Goal: Transaction & Acquisition: Purchase product/service

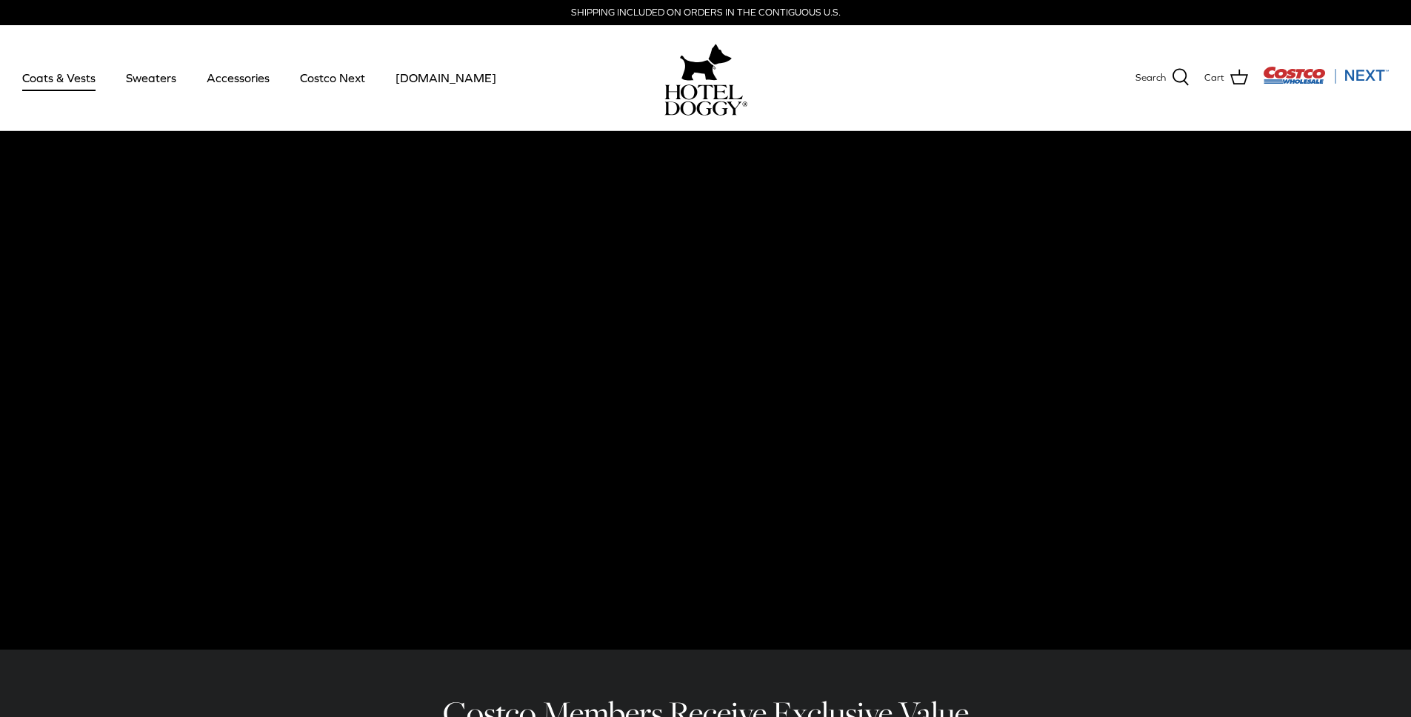
click at [32, 75] on link "Coats & Vests" at bounding box center [59, 78] width 100 height 50
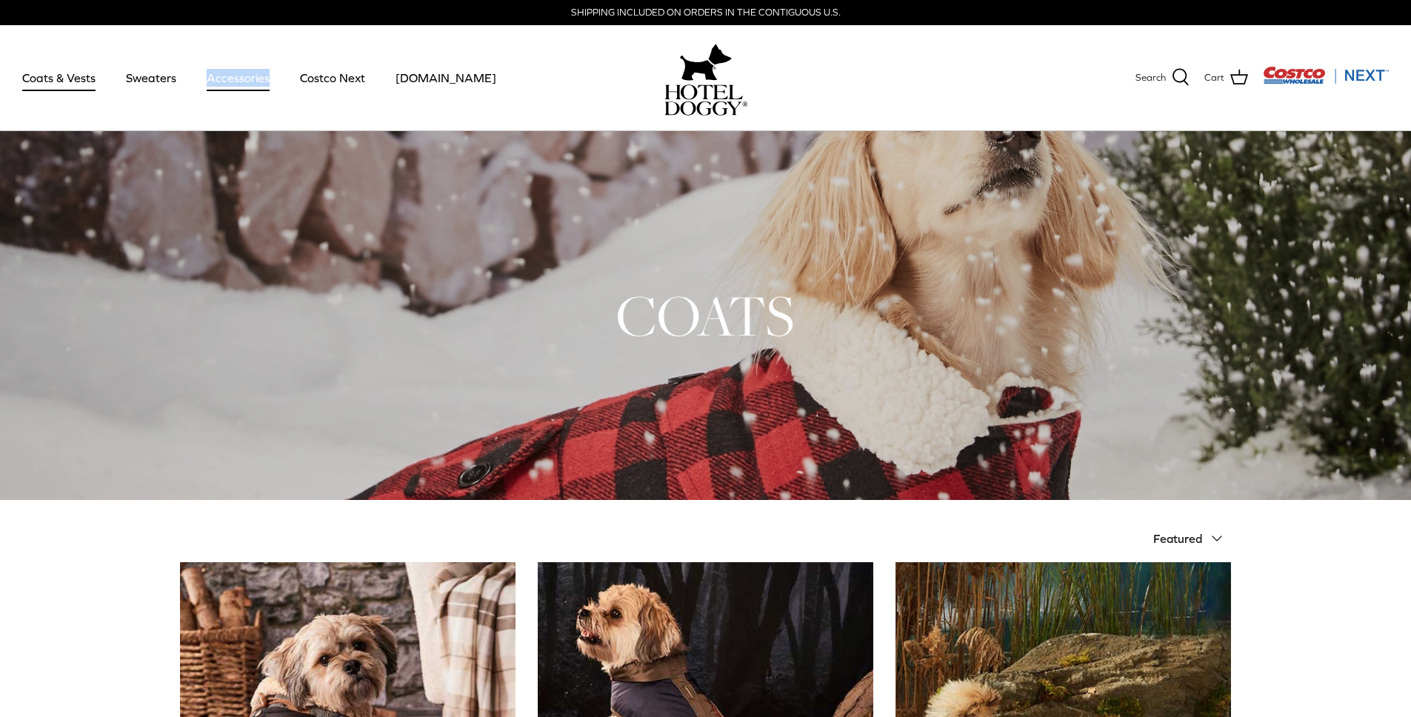
click at [244, 77] on link "Accessories" at bounding box center [238, 78] width 90 height 50
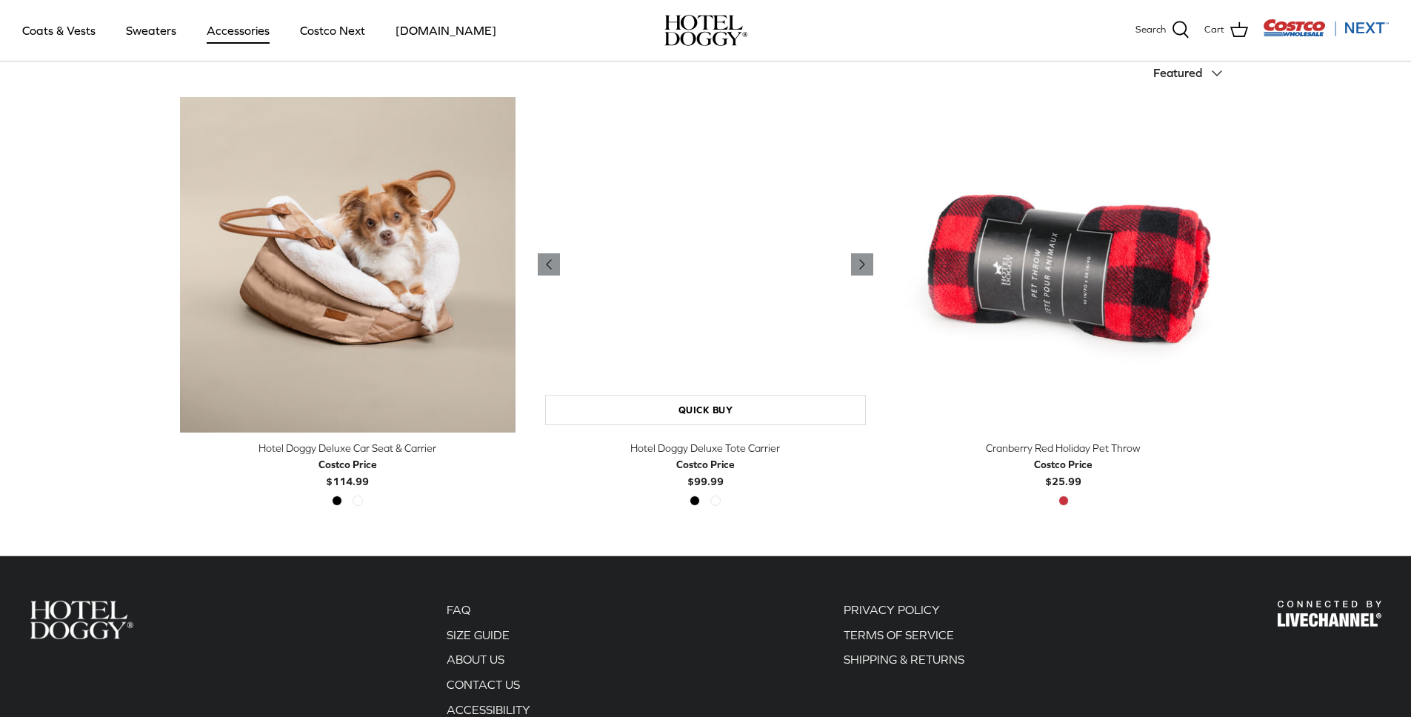
scroll to position [368, 0]
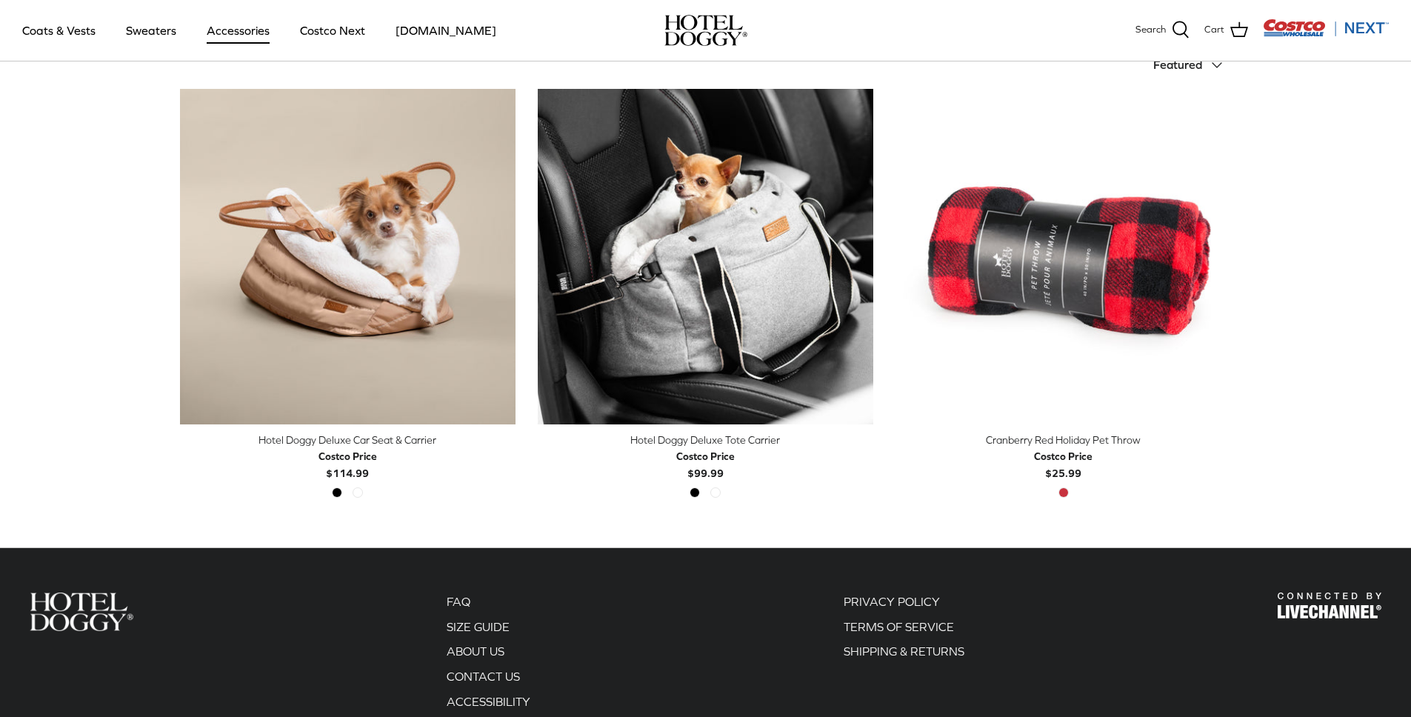
click at [1310, 469] on div "Carriers & Accessories Sort by Featured Down Featured Best selling Alphabetical…" at bounding box center [705, 91] width 1411 height 868
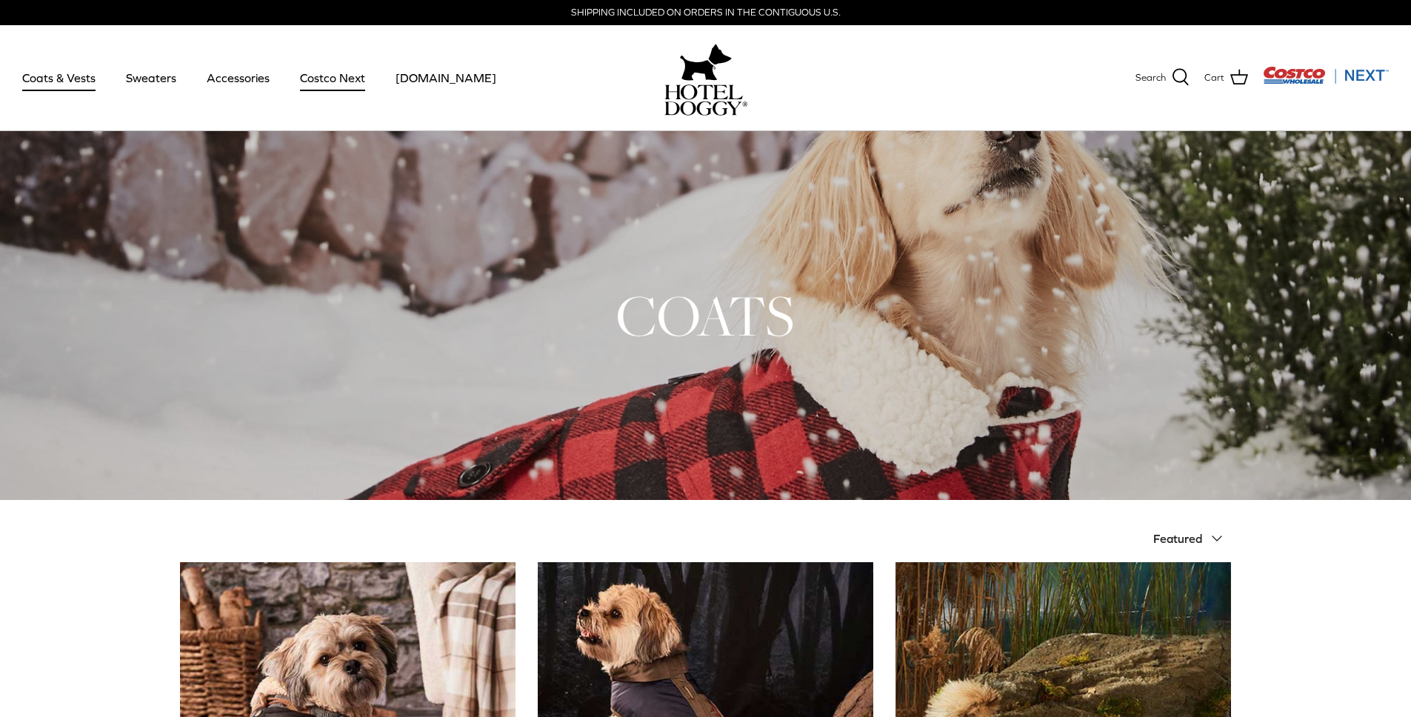
click at [330, 73] on link "Costco Next" at bounding box center [333, 78] width 92 height 50
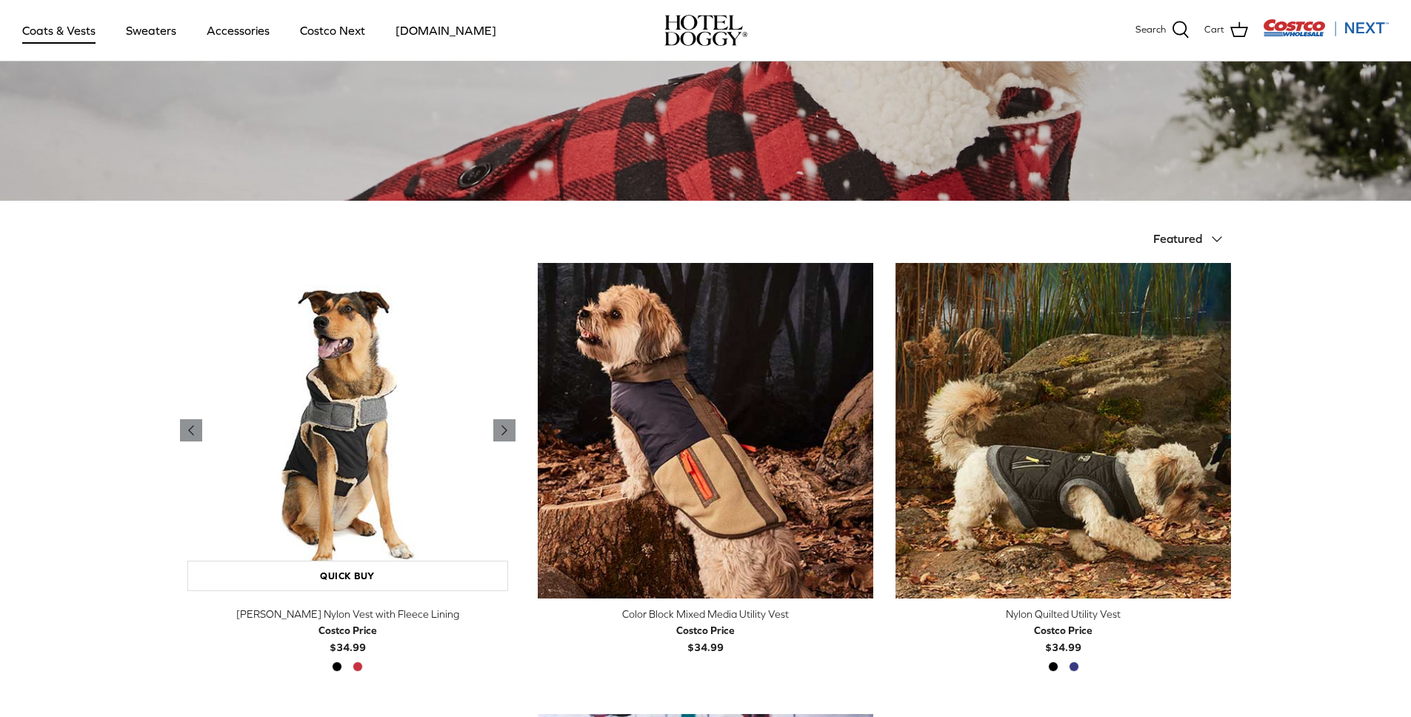
scroll to position [317, 0]
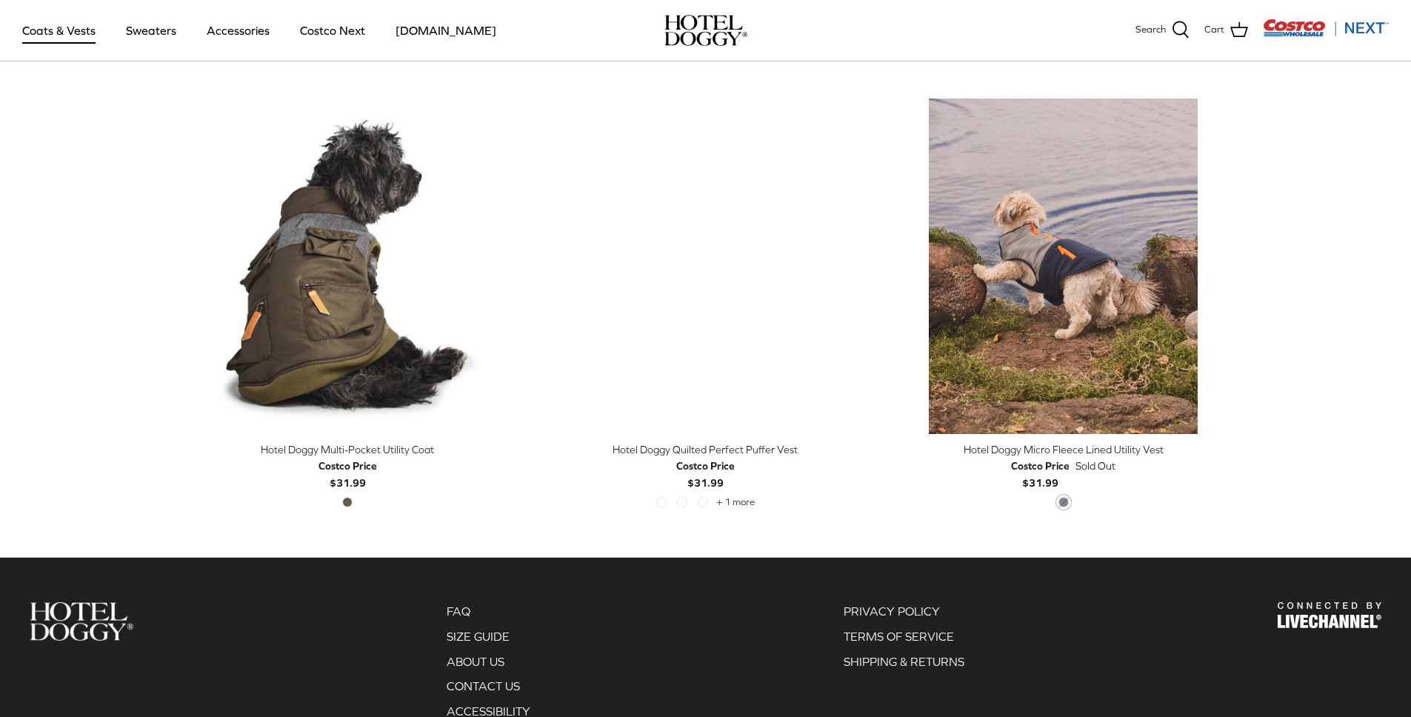
scroll to position [3077, 0]
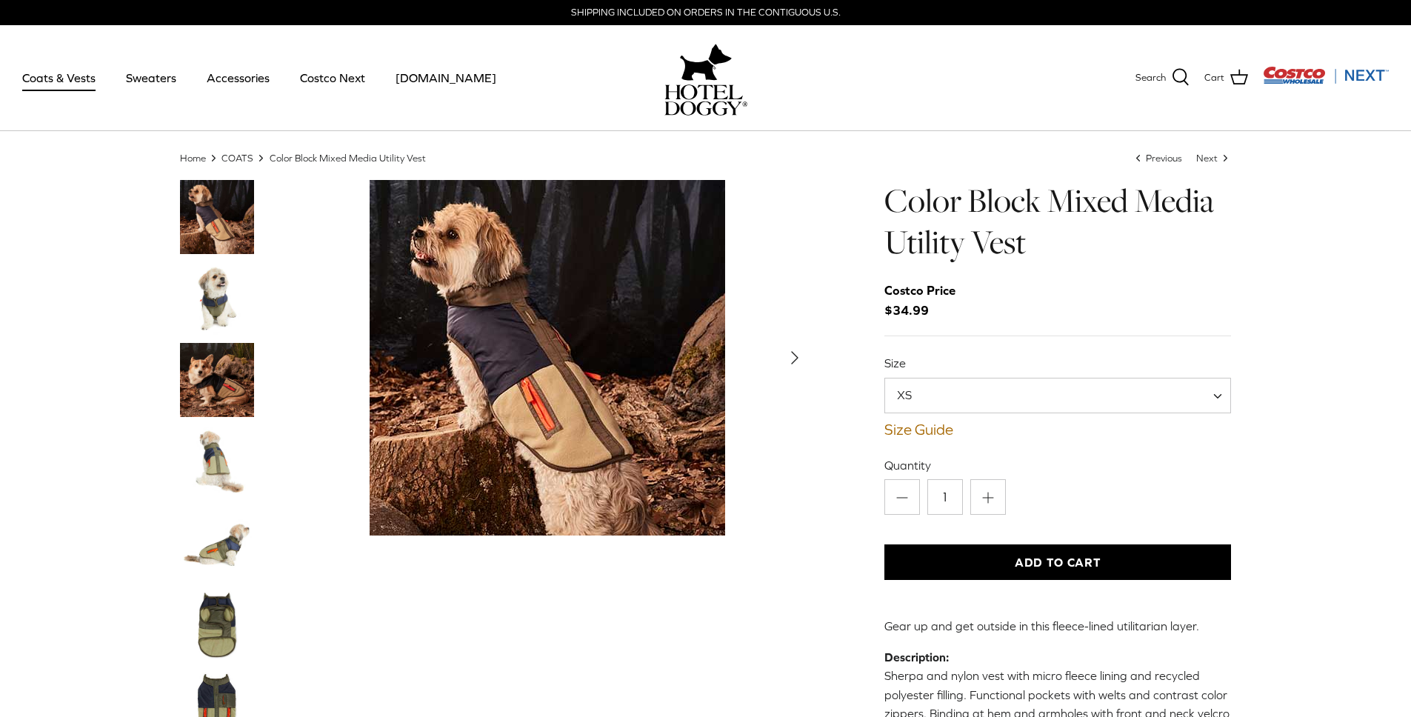
click at [230, 468] on img "Thumbnail Link" at bounding box center [217, 461] width 74 height 74
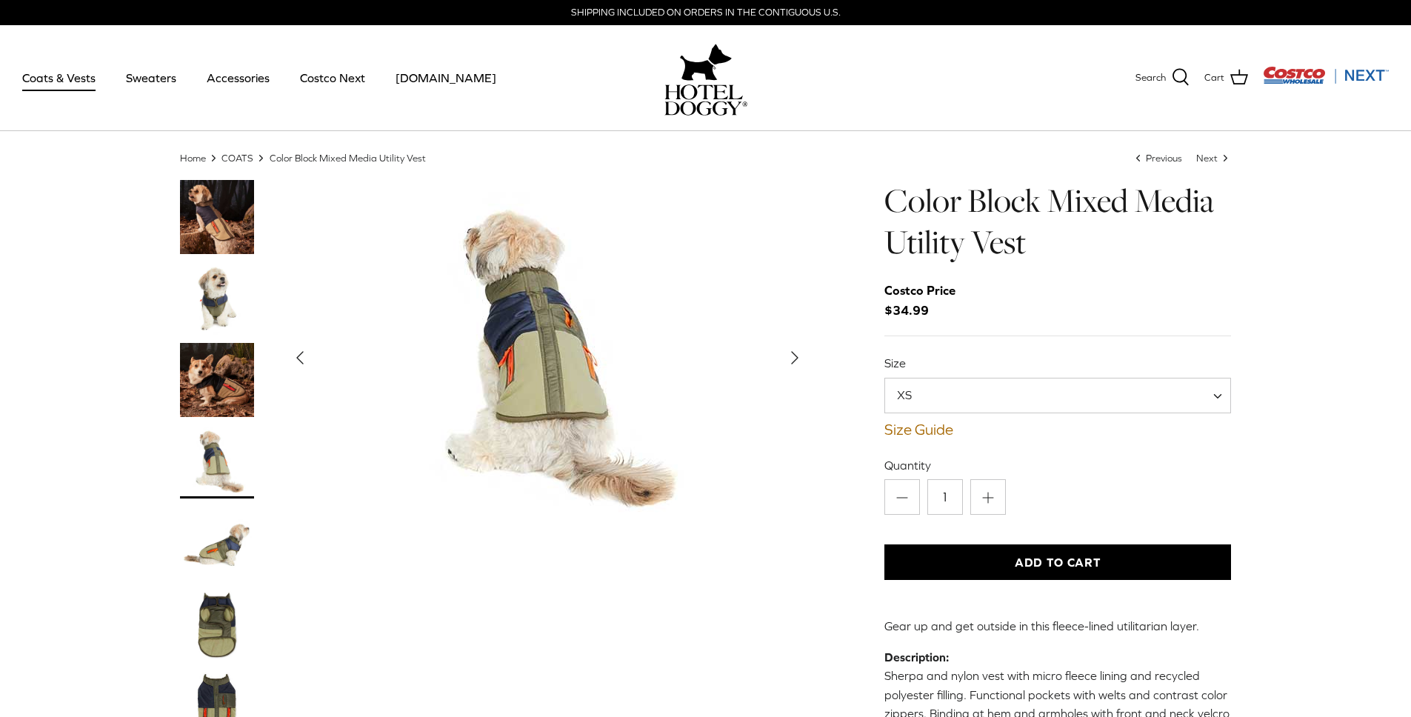
click at [250, 371] on img "Thumbnail Link" at bounding box center [217, 380] width 74 height 74
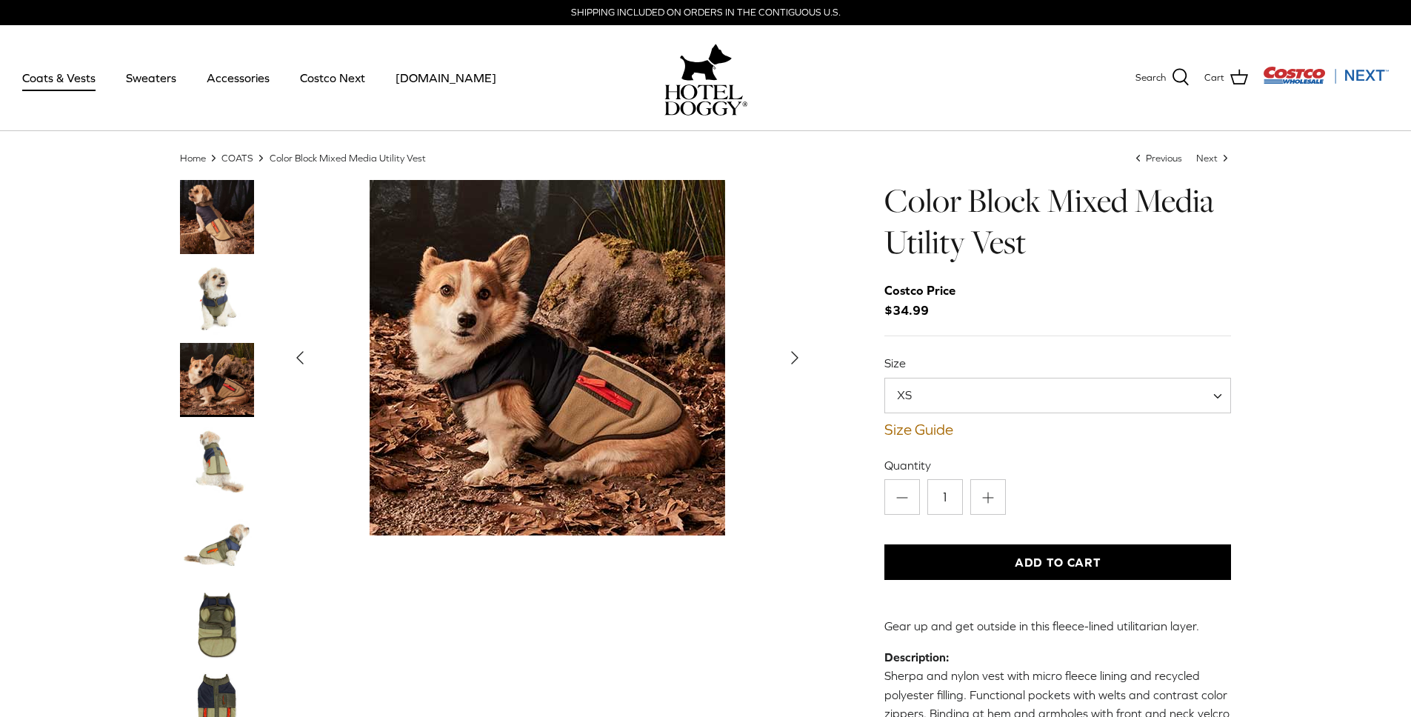
click at [213, 359] on img "Thumbnail Link" at bounding box center [217, 380] width 74 height 74
click at [221, 306] on img "Thumbnail Link" at bounding box center [217, 298] width 74 height 74
